Goal: Information Seeking & Learning: Learn about a topic

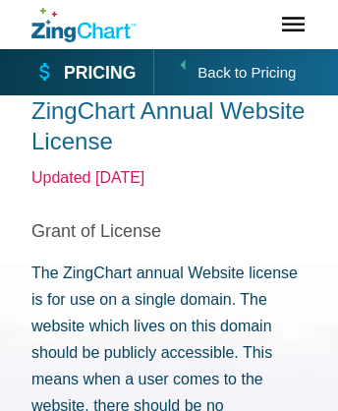
click at [85, 72] on strong "Pricing" at bounding box center [100, 74] width 72 height 18
